Goal: Task Accomplishment & Management: Use online tool/utility

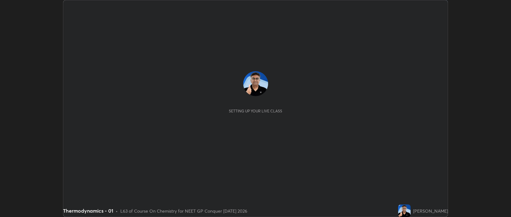
scroll to position [217, 511]
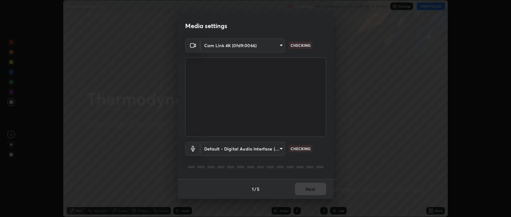
type input "bcb9d7dafccbd8d00e6ada9b6dd7e52ba20ca67bbbba0d0563dd421ab33f40a5"
type input "default"
click at [313, 189] on button "Next" at bounding box center [310, 188] width 31 height 12
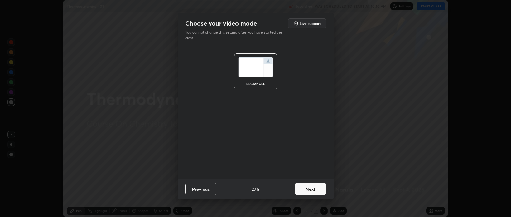
click at [313, 188] on button "Next" at bounding box center [310, 188] width 31 height 12
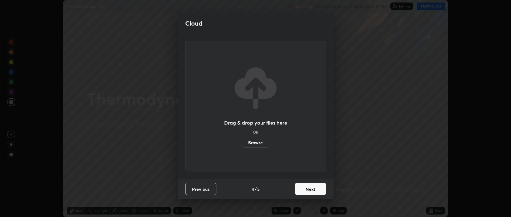
click at [314, 189] on button "Next" at bounding box center [310, 188] width 31 height 12
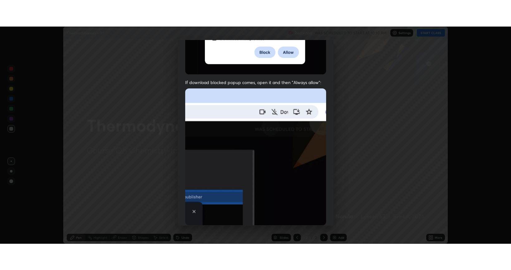
scroll to position [126, 0]
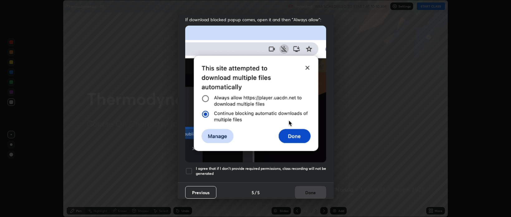
click at [189, 168] on div at bounding box center [188, 170] width 7 height 7
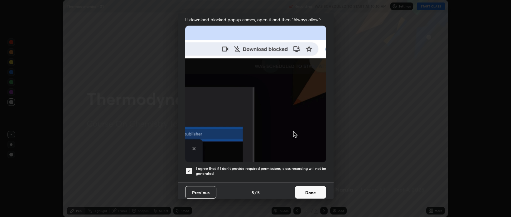
click at [304, 188] on button "Done" at bounding box center [310, 192] width 31 height 12
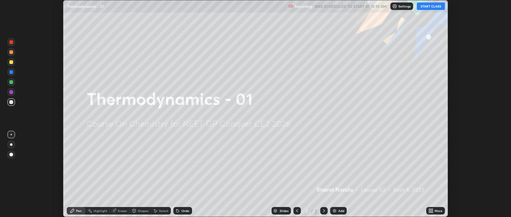
click at [424, 7] on button "START CLASS" at bounding box center [431, 5] width 28 height 7
click at [335, 211] on img at bounding box center [334, 210] width 5 height 5
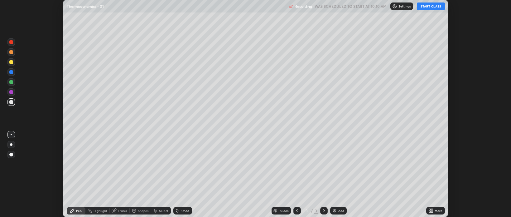
click at [432, 209] on icon at bounding box center [432, 210] width 2 height 2
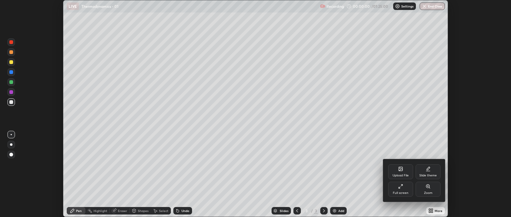
click at [400, 189] on div "Full screen" at bounding box center [400, 189] width 25 height 15
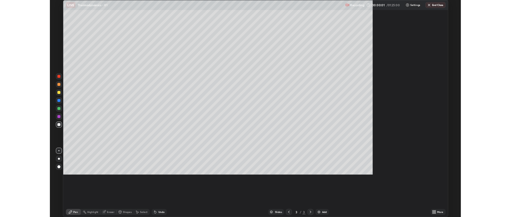
scroll to position [270, 511]
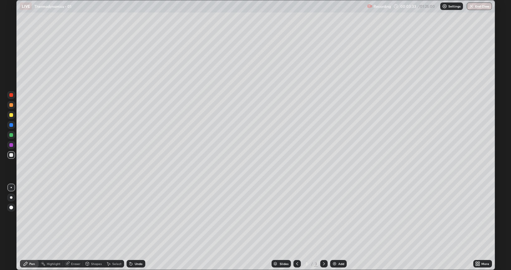
click at [11, 197] on div at bounding box center [11, 197] width 2 height 2
click at [135, 216] on div "Undo" at bounding box center [139, 263] width 8 height 3
click at [9, 116] on div at bounding box center [11, 115] width 4 height 4
click at [91, 216] on div "Shapes" at bounding box center [96, 263] width 11 height 3
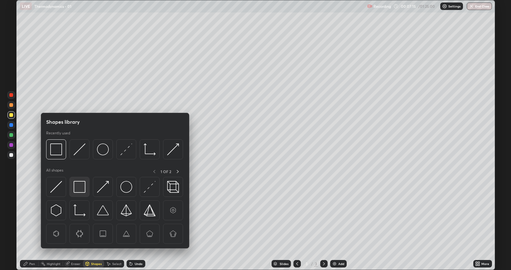
click at [78, 190] on img at bounding box center [80, 187] width 12 height 12
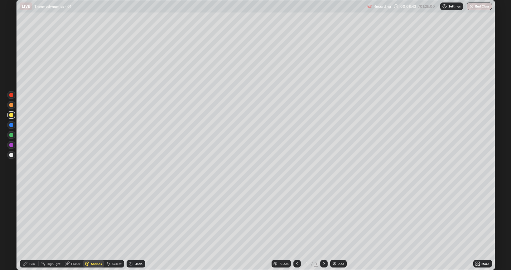
click at [10, 155] on div at bounding box center [11, 155] width 4 height 4
click at [335, 216] on img at bounding box center [334, 263] width 5 height 5
click at [12, 154] on div at bounding box center [11, 155] width 4 height 4
click at [135, 216] on div "Undo" at bounding box center [136, 263] width 19 height 7
click at [135, 216] on div "Undo" at bounding box center [139, 263] width 8 height 3
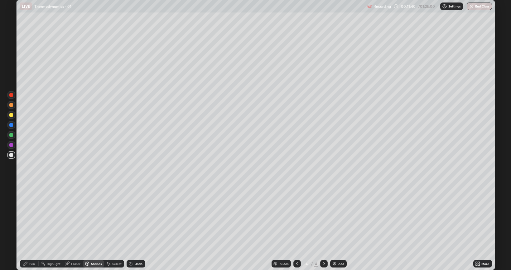
click at [26, 216] on icon at bounding box center [26, 263] width 4 height 4
click at [137, 216] on div "Undo" at bounding box center [139, 263] width 8 height 3
click at [135, 216] on div "Undo" at bounding box center [136, 263] width 19 height 7
click at [135, 216] on div "Undo" at bounding box center [139, 263] width 8 height 3
click at [12, 115] on div at bounding box center [11, 115] width 4 height 4
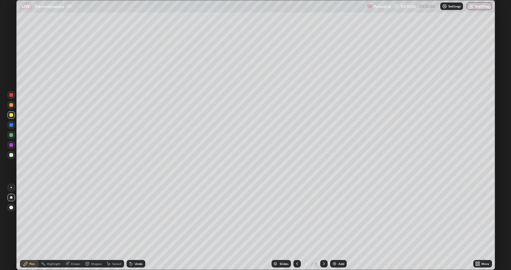
click at [11, 154] on div at bounding box center [11, 155] width 4 height 4
click at [133, 216] on div "Undo" at bounding box center [136, 263] width 19 height 7
click at [335, 216] on img at bounding box center [334, 263] width 5 height 5
click at [10, 115] on div at bounding box center [11, 115] width 4 height 4
click at [12, 135] on div at bounding box center [11, 135] width 4 height 4
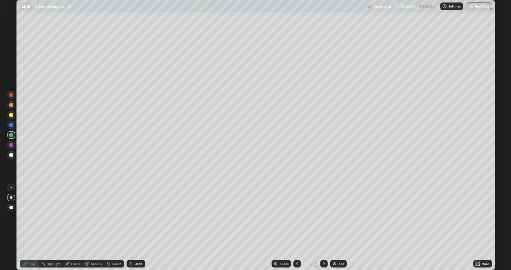
click at [11, 155] on div at bounding box center [11, 155] width 4 height 4
click at [134, 216] on div "Undo" at bounding box center [136, 263] width 19 height 7
click at [11, 135] on div at bounding box center [11, 135] width 4 height 4
click at [11, 114] on div at bounding box center [11, 115] width 4 height 4
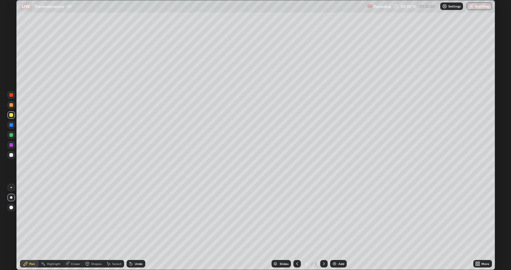
click at [335, 216] on img at bounding box center [334, 263] width 5 height 5
click at [11, 156] on div at bounding box center [11, 155] width 4 height 4
click at [68, 216] on icon at bounding box center [67, 262] width 3 height 3
click at [34, 216] on div "Pen" at bounding box center [29, 263] width 19 height 7
click at [71, 216] on div "Eraser" at bounding box center [75, 263] width 9 height 3
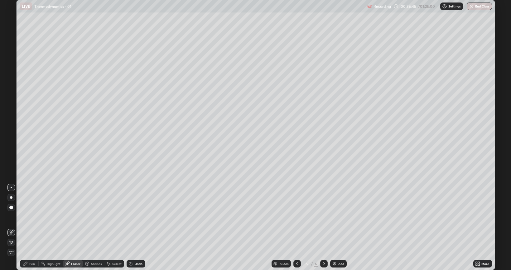
click at [26, 216] on div "Pen" at bounding box center [29, 263] width 19 height 7
click at [135, 216] on div "Undo" at bounding box center [139, 263] width 8 height 3
click at [132, 216] on icon at bounding box center [131, 263] width 5 height 5
click at [133, 216] on icon at bounding box center [131, 263] width 5 height 5
click at [134, 216] on div "Undo" at bounding box center [136, 263] width 19 height 7
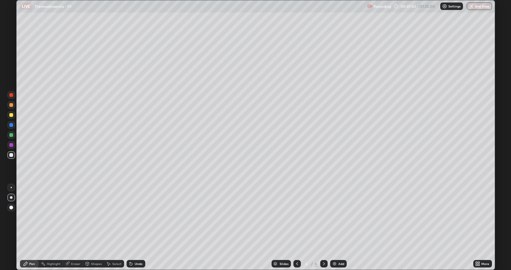
click at [334, 216] on img at bounding box center [334, 263] width 5 height 5
click at [11, 153] on div at bounding box center [11, 155] width 4 height 4
click at [130, 216] on icon at bounding box center [130, 262] width 1 height 1
click at [132, 216] on icon at bounding box center [131, 263] width 5 height 5
click at [130, 216] on icon at bounding box center [131, 263] width 2 height 2
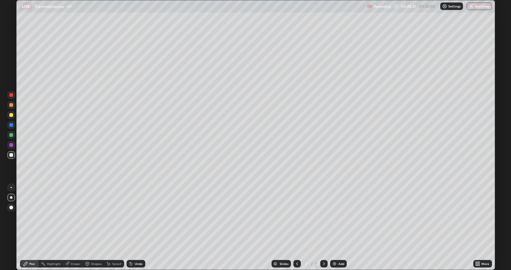
click at [71, 216] on div "Eraser" at bounding box center [75, 263] width 9 height 3
click at [32, 216] on div "Pen" at bounding box center [32, 263] width 6 height 3
click at [94, 216] on div "Shapes" at bounding box center [96, 263] width 11 height 3
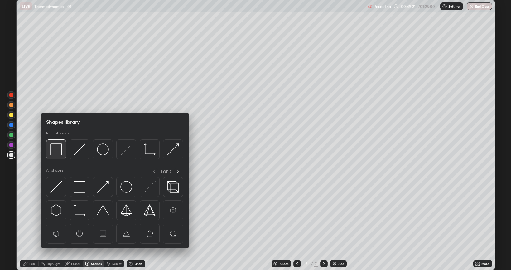
click at [54, 152] on img at bounding box center [56, 149] width 12 height 12
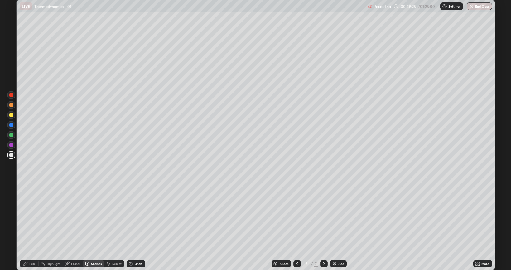
click at [27, 216] on icon at bounding box center [25, 263] width 5 height 5
click at [0, 120] on div "Setting up your live class" at bounding box center [255, 135] width 511 height 270
click at [333, 216] on img at bounding box center [334, 263] width 5 height 5
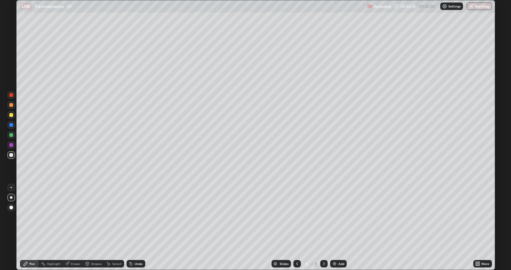
click at [111, 216] on div "Select" at bounding box center [114, 263] width 20 height 7
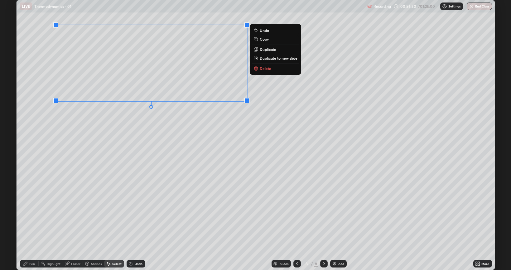
click at [137, 126] on div "0 ° Undo Copy Duplicate Duplicate to new slide Delete" at bounding box center [256, 134] width 479 height 269
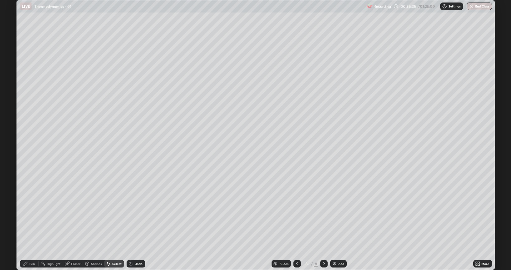
click at [32, 216] on div "Pen" at bounding box center [32, 263] width 6 height 3
click at [72, 216] on div "Eraser" at bounding box center [75, 263] width 9 height 3
click at [26, 216] on icon at bounding box center [25, 263] width 5 height 5
click at [88, 216] on icon at bounding box center [86, 263] width 3 height 4
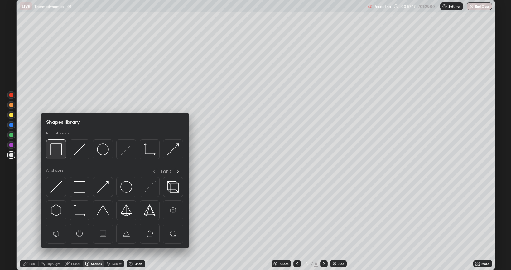
click at [57, 154] on img at bounding box center [56, 149] width 12 height 12
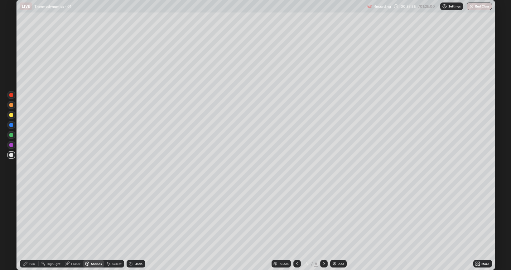
click at [30, 216] on div "Pen" at bounding box center [32, 263] width 6 height 3
click at [0, 116] on div "Setting up your live class" at bounding box center [255, 135] width 511 height 270
click at [12, 115] on div at bounding box center [11, 115] width 4 height 4
click at [12, 134] on div at bounding box center [11, 135] width 4 height 4
click at [12, 155] on div at bounding box center [11, 155] width 4 height 4
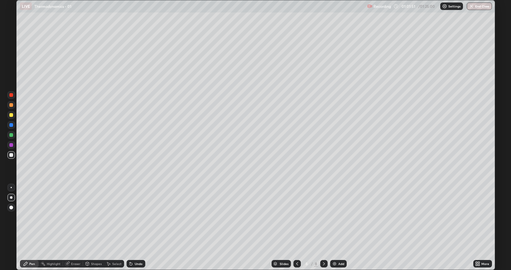
click at [12, 143] on div at bounding box center [11, 145] width 4 height 4
click at [12, 155] on div at bounding box center [11, 155] width 4 height 4
click at [332, 216] on img at bounding box center [334, 263] width 5 height 5
click at [11, 156] on div at bounding box center [11, 155] width 4 height 4
click at [10, 114] on div at bounding box center [11, 115] width 4 height 4
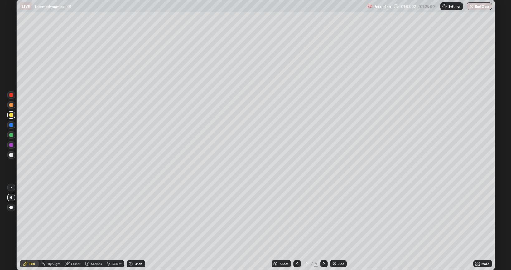
click at [9, 135] on div at bounding box center [11, 135] width 4 height 4
click at [333, 216] on img at bounding box center [334, 263] width 5 height 5
click at [12, 156] on div at bounding box center [11, 155] width 4 height 4
click at [296, 216] on icon at bounding box center [297, 263] width 5 height 5
click at [12, 135] on div at bounding box center [11, 135] width 4 height 4
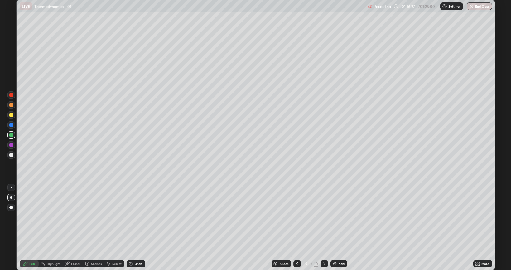
click at [324, 216] on icon at bounding box center [324, 263] width 5 height 5
click at [473, 6] on img "button" at bounding box center [471, 6] width 5 height 5
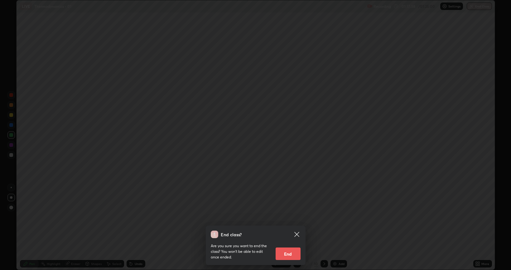
click at [289, 216] on button "End" at bounding box center [288, 253] width 25 height 12
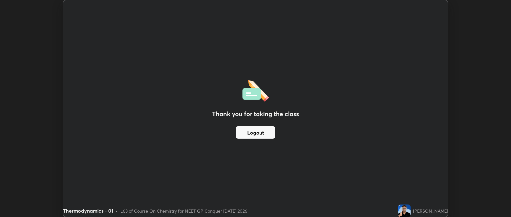
scroll to position [30976, 30681]
